Goal: Communication & Community: Ask a question

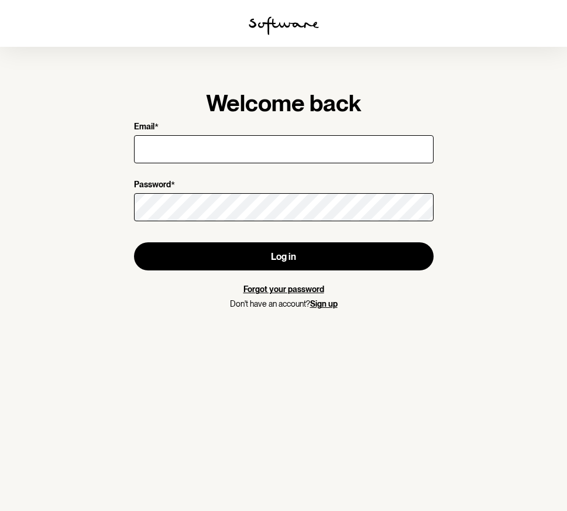
click at [197, 157] on input "Email *" at bounding box center [284, 149] width 300 height 28
type input "[EMAIL_ADDRESS][DOMAIN_NAME]"
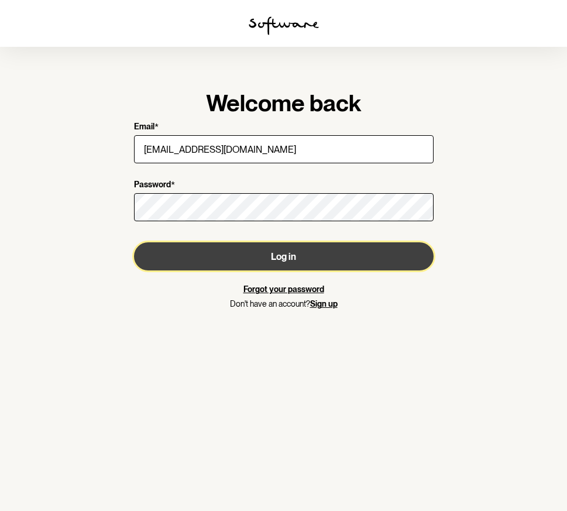
click at [220, 257] on button "Log in" at bounding box center [284, 256] width 300 height 28
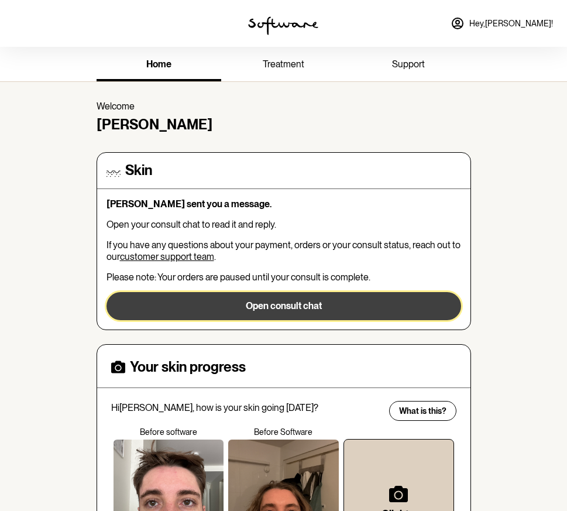
click at [267, 312] on button "Open consult chat" at bounding box center [284, 306] width 355 height 28
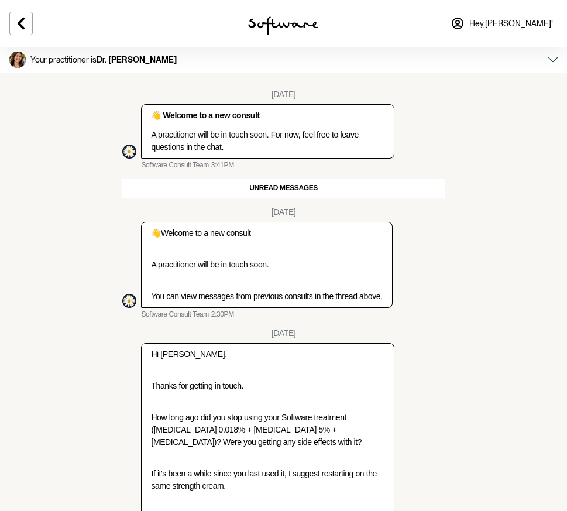
scroll to position [200, 0]
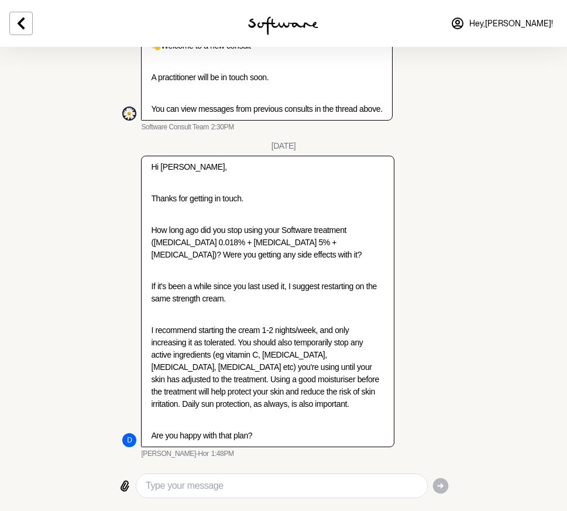
click at [207, 491] on textarea "Type your message" at bounding box center [282, 486] width 272 height 14
type textarea "I"
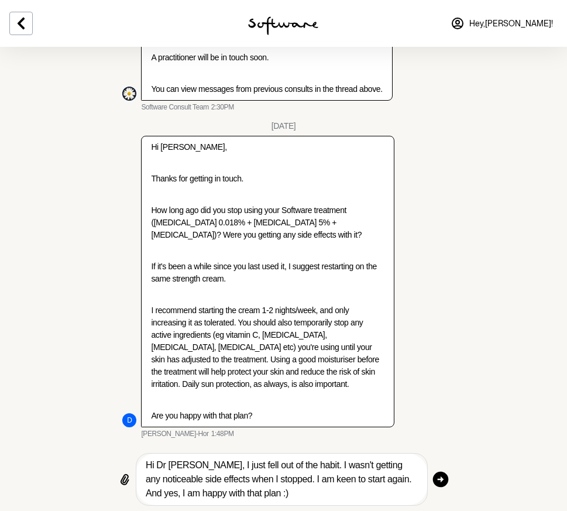
scroll to position [226, 0]
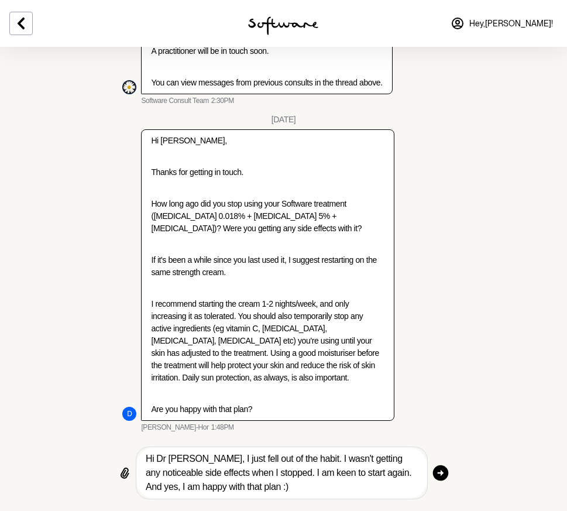
click at [194, 455] on textarea "Hi Dr [PERSON_NAME], I just fell out of the habit. I wasn't getting any noticea…" at bounding box center [282, 473] width 272 height 42
click at [290, 463] on textarea "Hi Dr [PERSON_NAME], I just fell out of the habit. I wasn't getting any noticea…" at bounding box center [282, 473] width 272 height 42
type textarea "Hi Dr [PERSON_NAME], I just fell out of the habit of using it. I wasn't getting…"
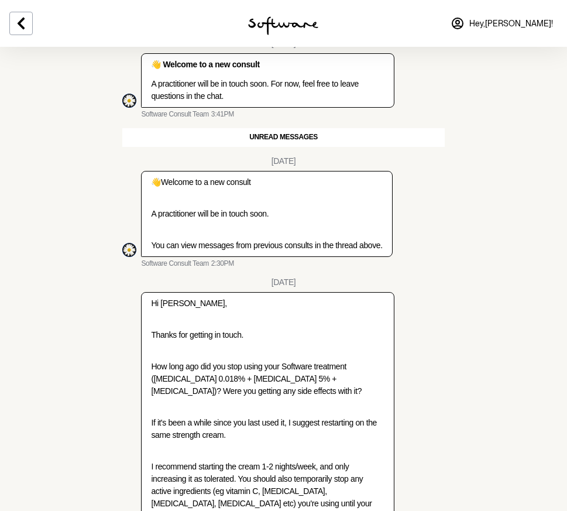
scroll to position [0, 0]
